Goal: Information Seeking & Learning: Find contact information

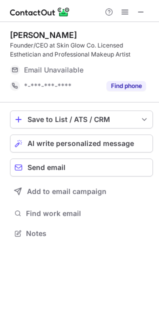
scroll to position [226, 159]
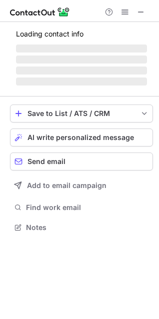
scroll to position [217, 159]
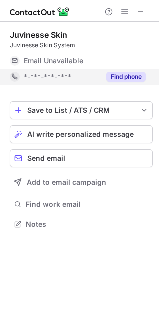
click at [116, 76] on button "Find phone" at bounding box center [125, 77] width 39 height 10
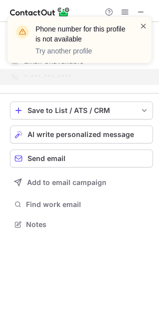
click at [144, 27] on span at bounding box center [143, 26] width 8 height 10
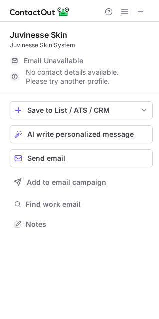
click at [142, 10] on div "Phone number for this profile is not available Try another profile" at bounding box center [80, 44] width 160 height 74
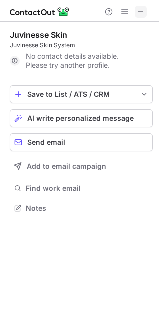
click at [140, 13] on span at bounding box center [141, 12] width 8 height 8
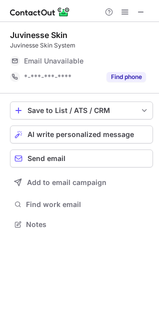
scroll to position [217, 159]
